Goal: Navigation & Orientation: Go to known website

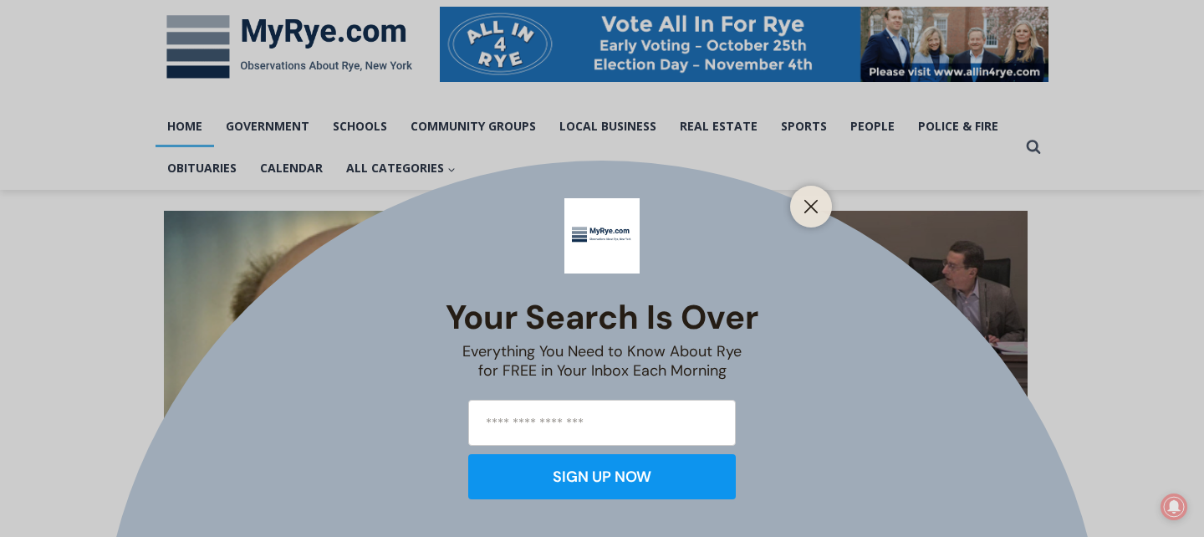
scroll to position [267, 0]
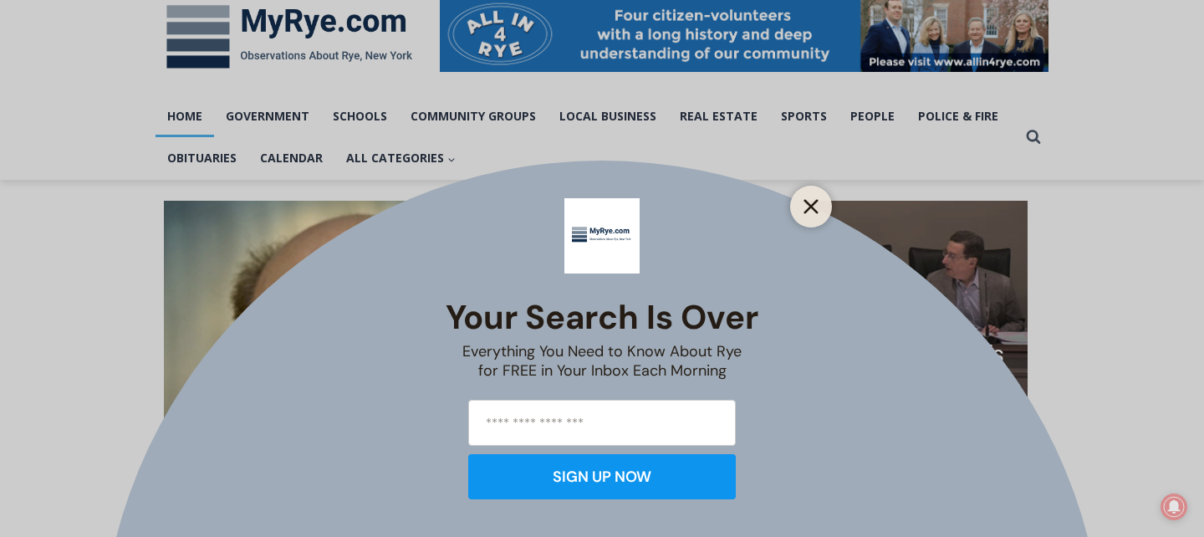
click at [815, 207] on icon "Close" at bounding box center [810, 206] width 15 height 15
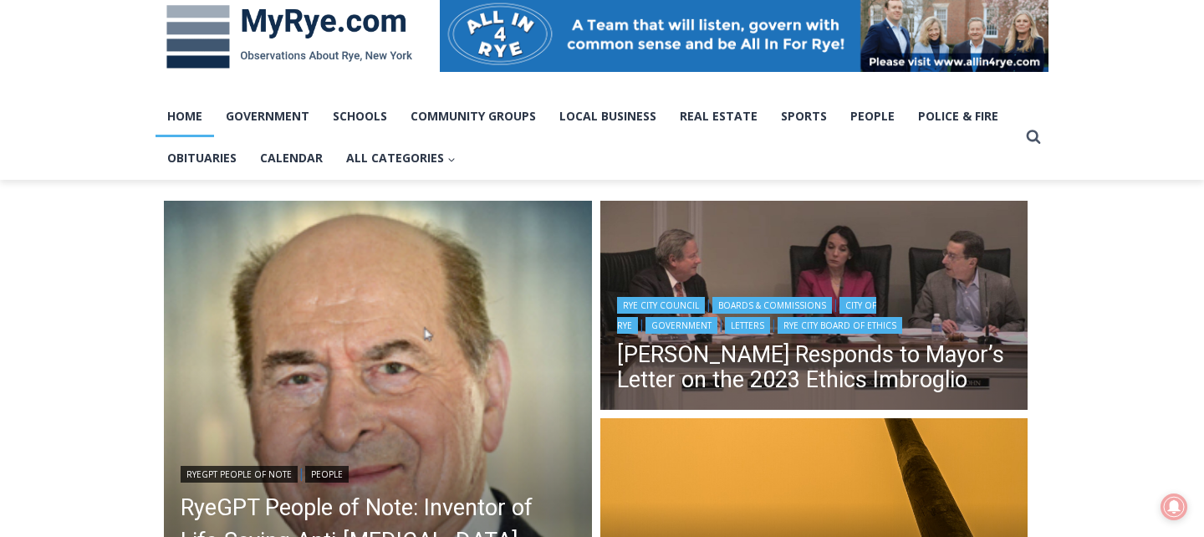
scroll to position [0, 0]
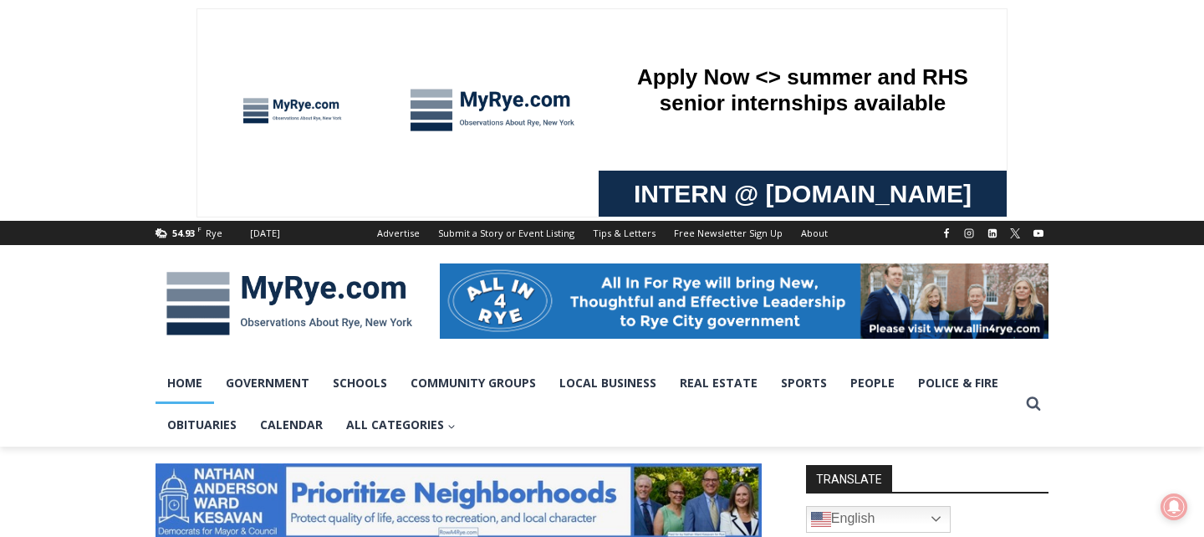
click at [187, 385] on link "Home" at bounding box center [184, 383] width 59 height 42
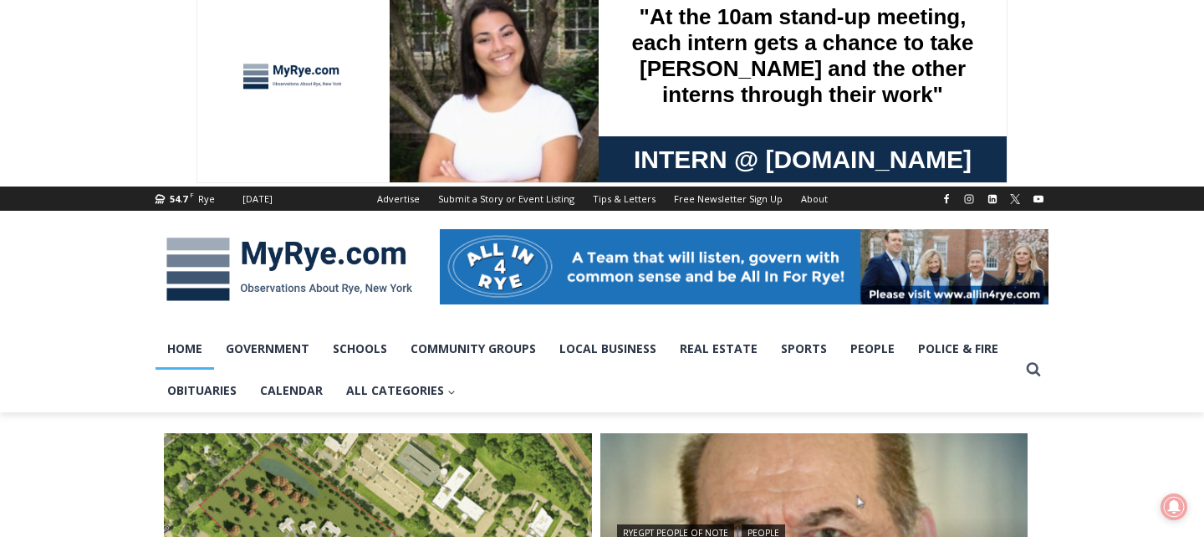
scroll to position [39, 0]
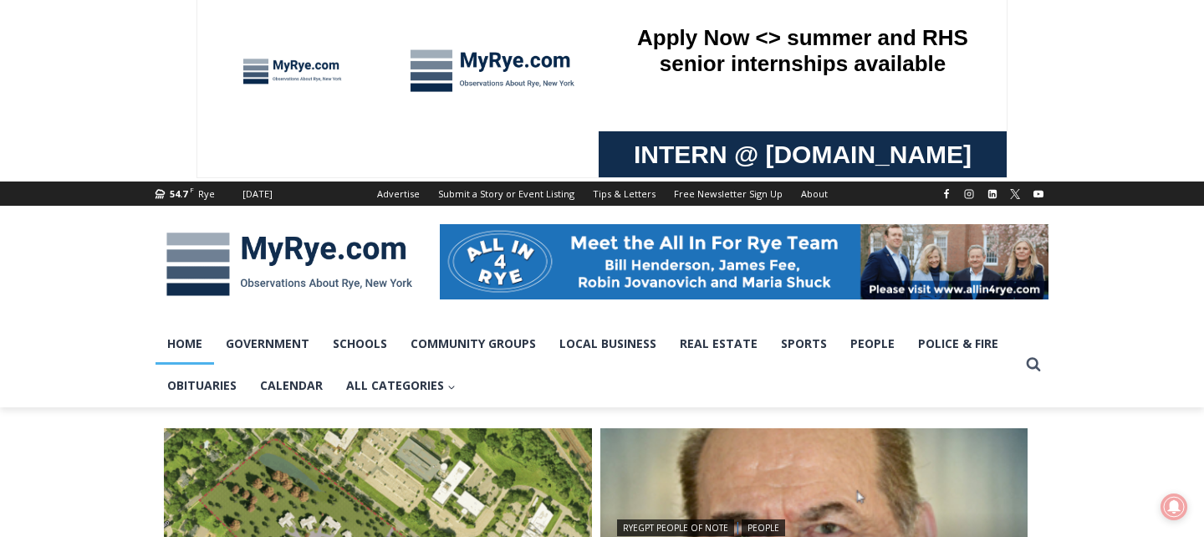
click at [217, 254] on img at bounding box center [288, 264] width 267 height 87
